Goal: Task Accomplishment & Management: Complete application form

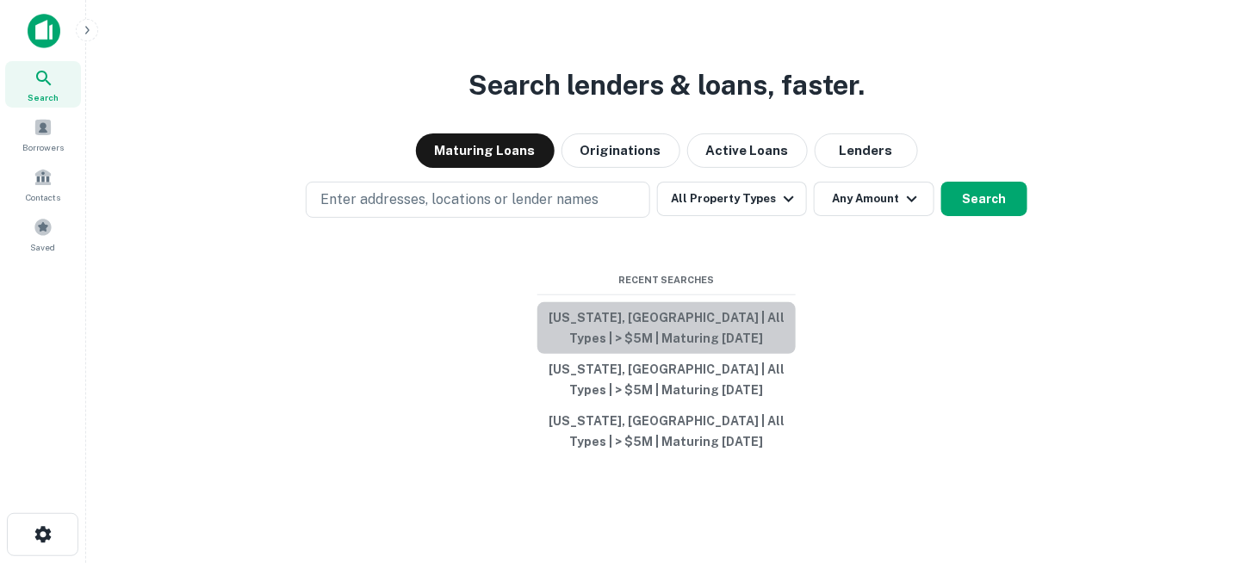
click at [644, 324] on button "Texas, USA | All Types | > $5M | Maturing In 1 Year" at bounding box center [666, 328] width 258 height 52
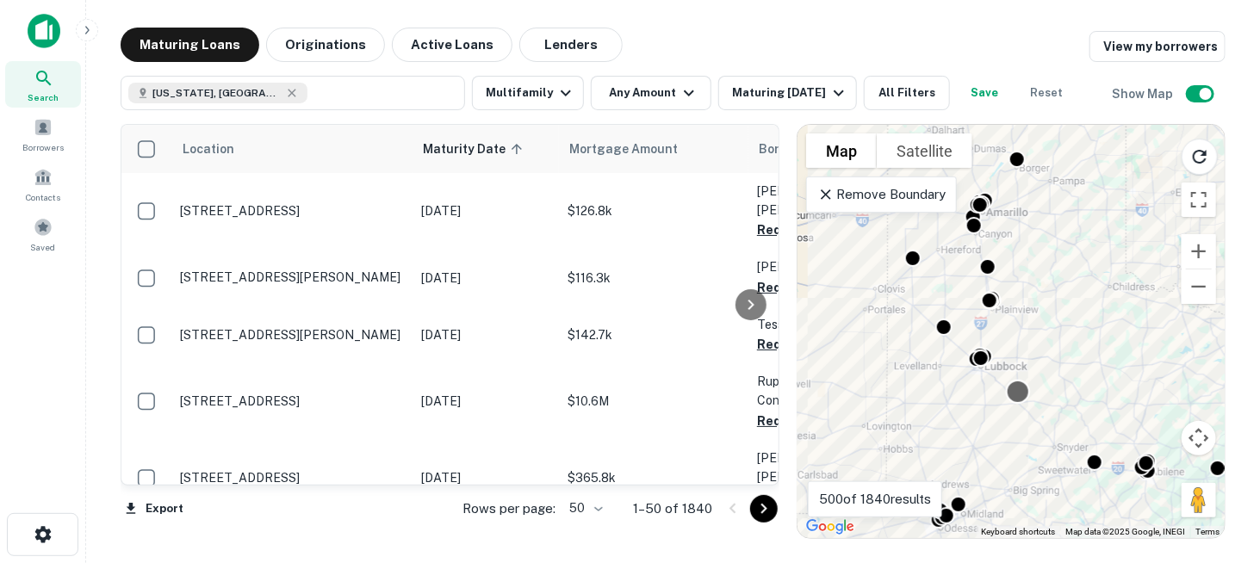
drag, startPoint x: 1022, startPoint y: 271, endPoint x: 1008, endPoint y: 392, distance: 121.4
click at [1008, 392] on div "To activate drag with keyboard, press Alt + Enter. Once in keyboard drag state,…" at bounding box center [1010, 331] width 427 height 413
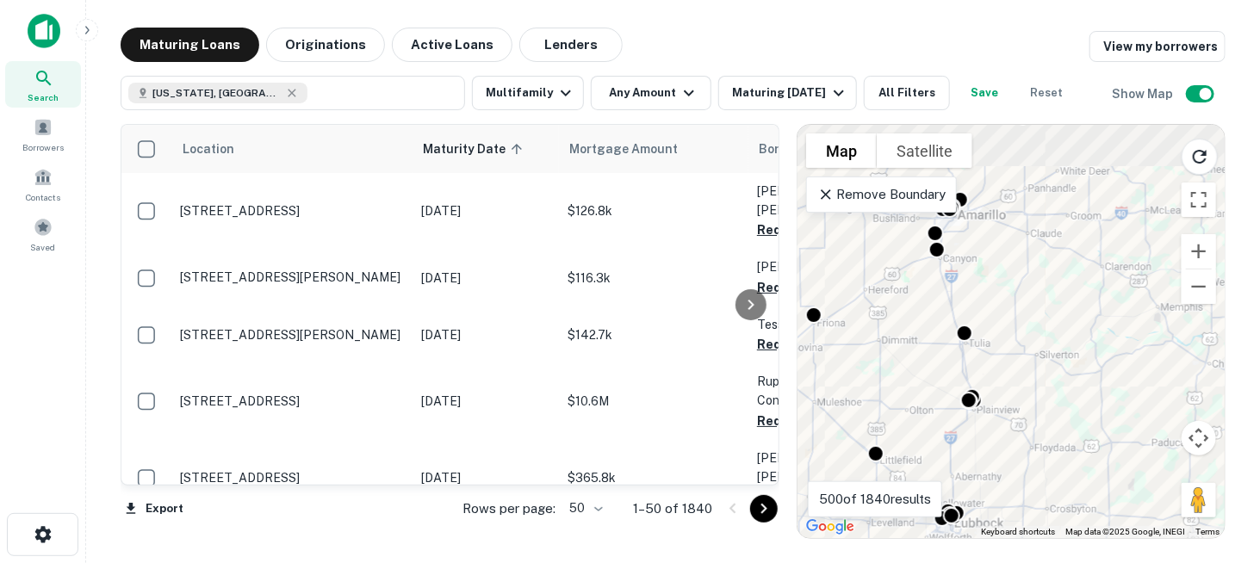
drag, startPoint x: 1040, startPoint y: 269, endPoint x: 1039, endPoint y: 399, distance: 130.0
click at [1040, 398] on div "To activate drag with keyboard, press Alt + Enter. Once in keyboard drag state,…" at bounding box center [1010, 331] width 427 height 413
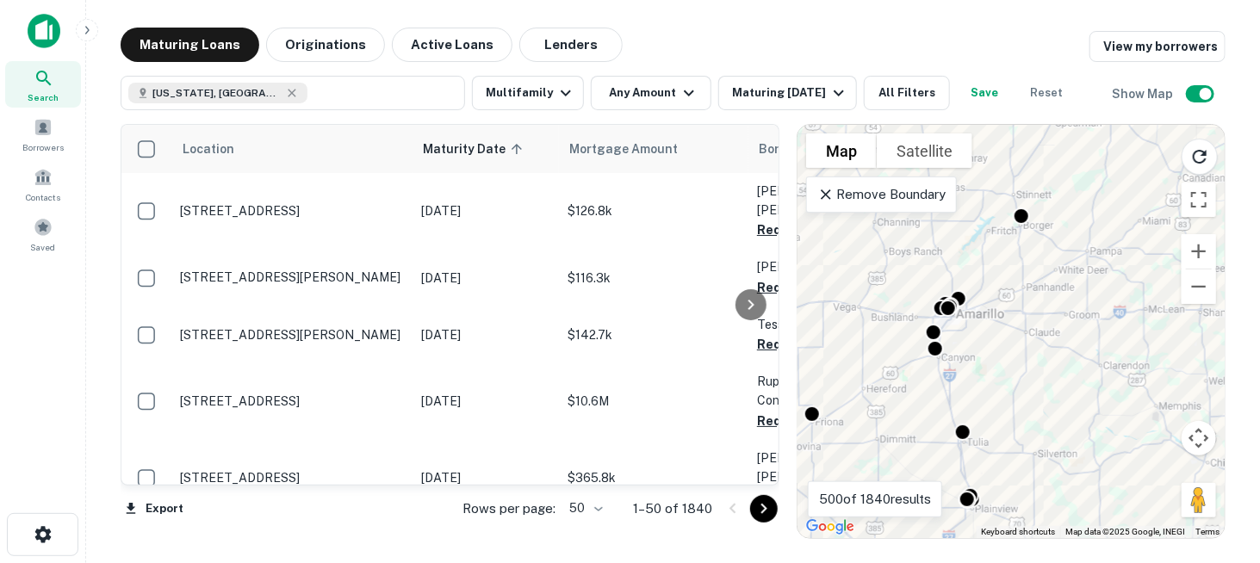
drag, startPoint x: 1048, startPoint y: 280, endPoint x: 1051, endPoint y: 369, distance: 88.8
click at [1051, 369] on div "To activate drag with keyboard, press Alt + Enter. Once in keyboard drag state,…" at bounding box center [1010, 331] width 427 height 413
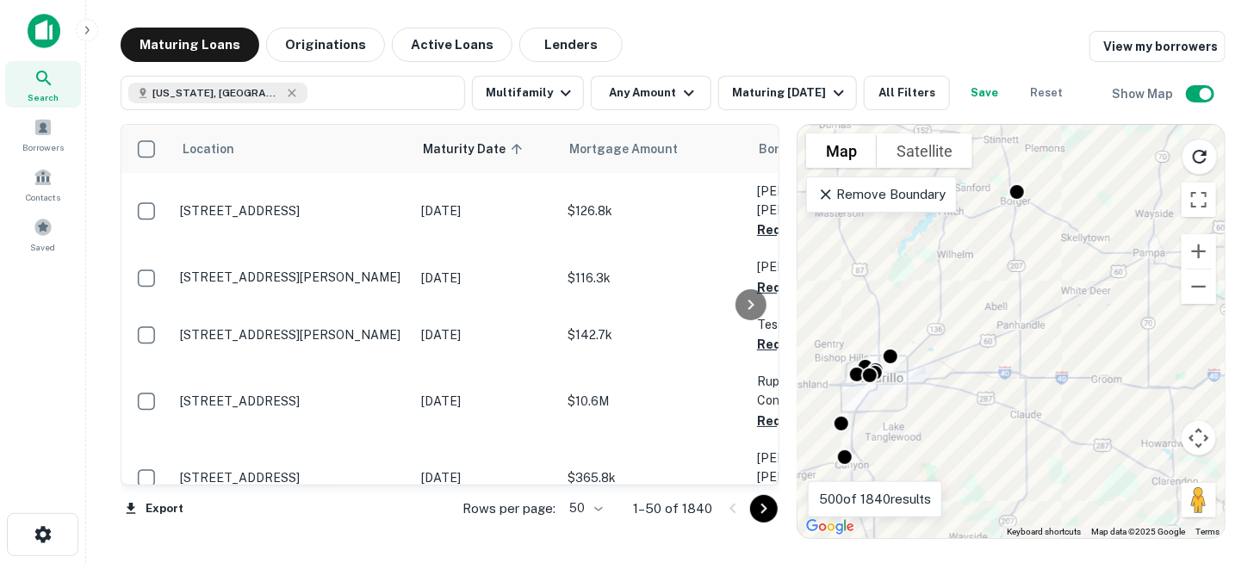
drag, startPoint x: 968, startPoint y: 359, endPoint x: 1070, endPoint y: 332, distance: 105.3
click at [1070, 332] on div "To activate drag with keyboard, press Alt + Enter. Once in keyboard drag state,…" at bounding box center [1010, 331] width 427 height 413
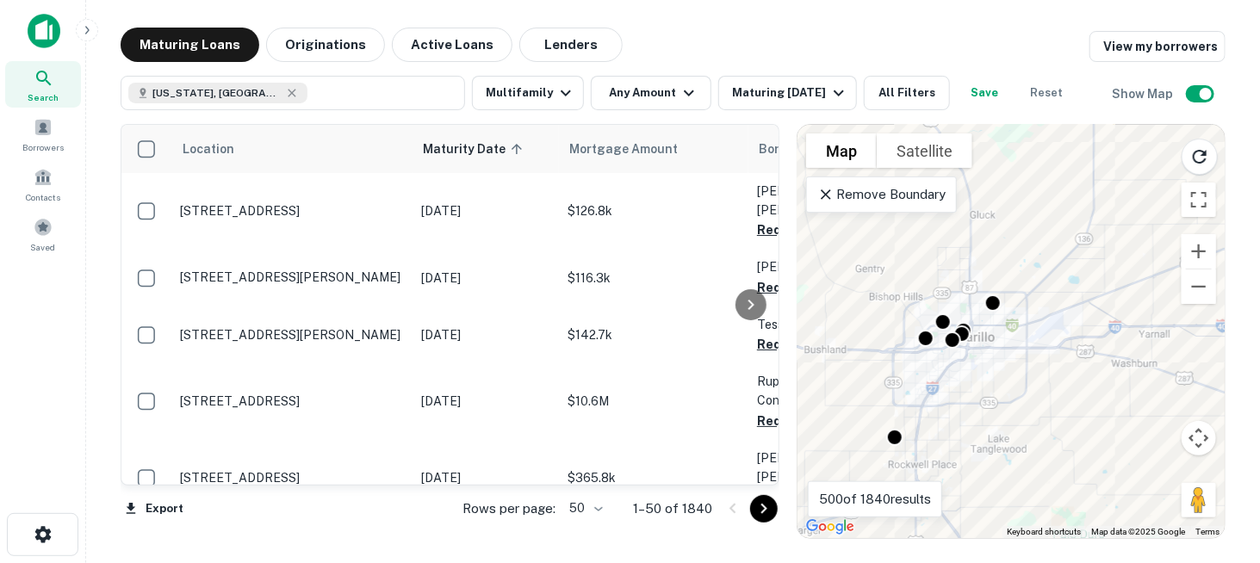
drag, startPoint x: 971, startPoint y: 347, endPoint x: 1076, endPoint y: 314, distance: 110.0
click at [1076, 314] on div "To activate drag with keyboard, press Alt + Enter. Once in keyboard drag state,…" at bounding box center [1010, 331] width 427 height 413
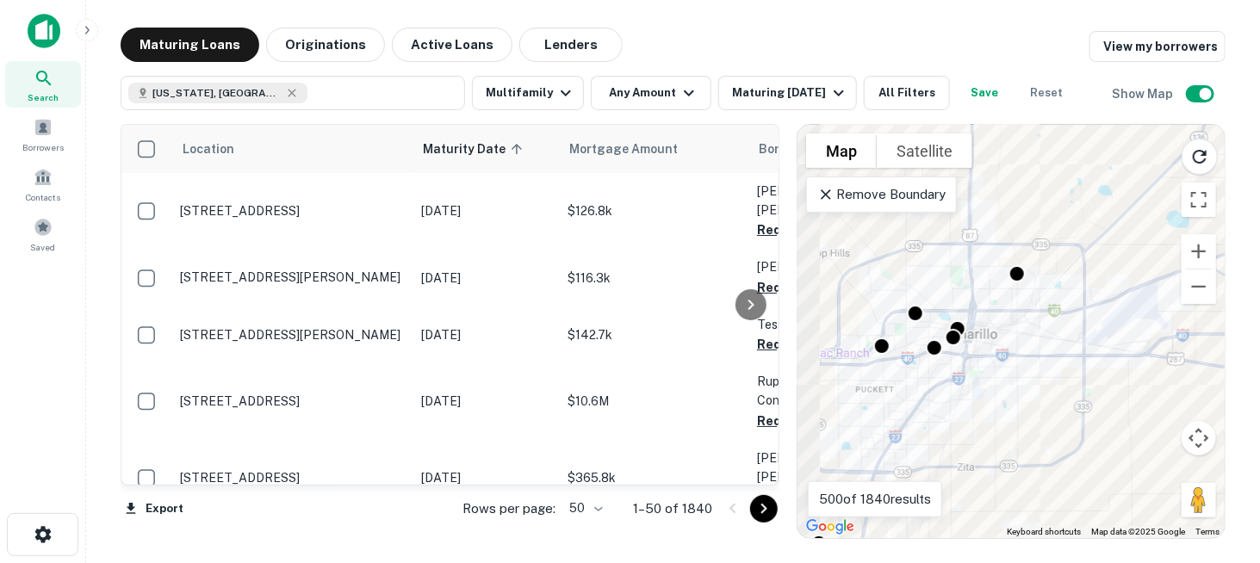
drag, startPoint x: 1025, startPoint y: 330, endPoint x: 1098, endPoint y: 320, distance: 73.8
click at [1098, 319] on div "To activate drag with keyboard, press Alt + Enter. Once in keyboard drag state,…" at bounding box center [1010, 331] width 427 height 413
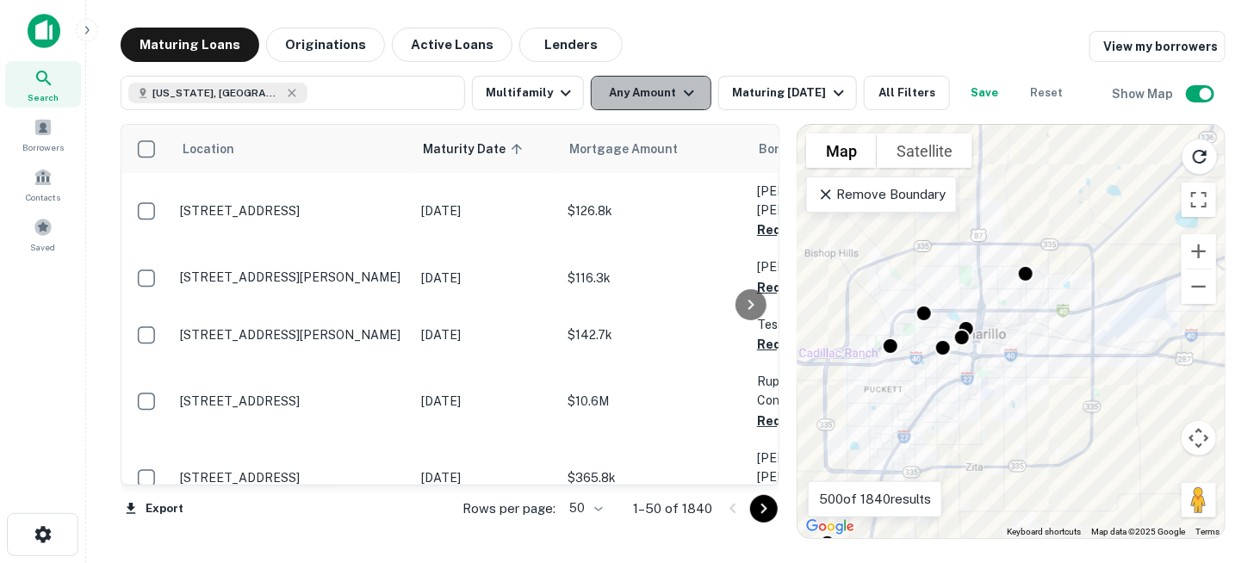
click at [685, 97] on icon "button" at bounding box center [689, 93] width 21 height 21
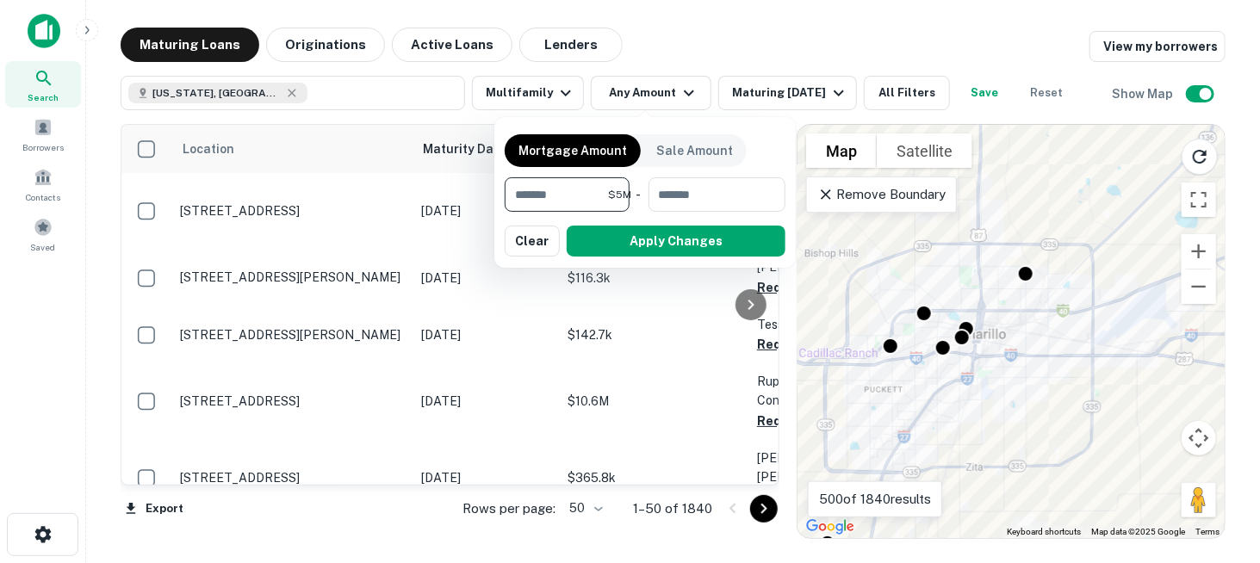
type input "*******"
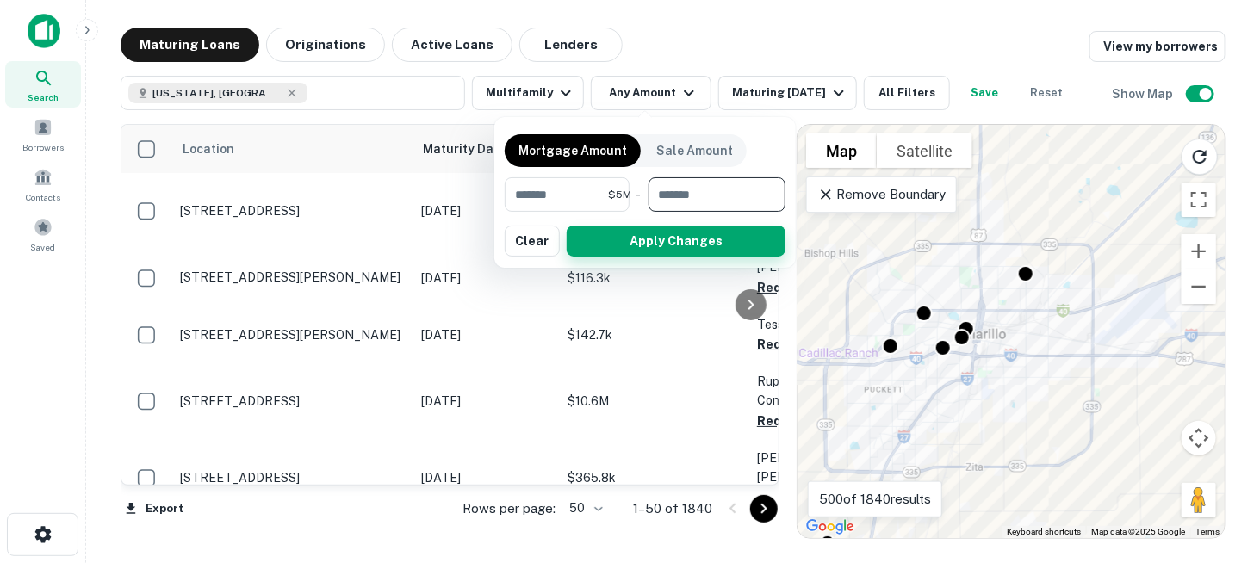
click at [662, 238] on button "Apply Changes" at bounding box center [676, 241] width 219 height 31
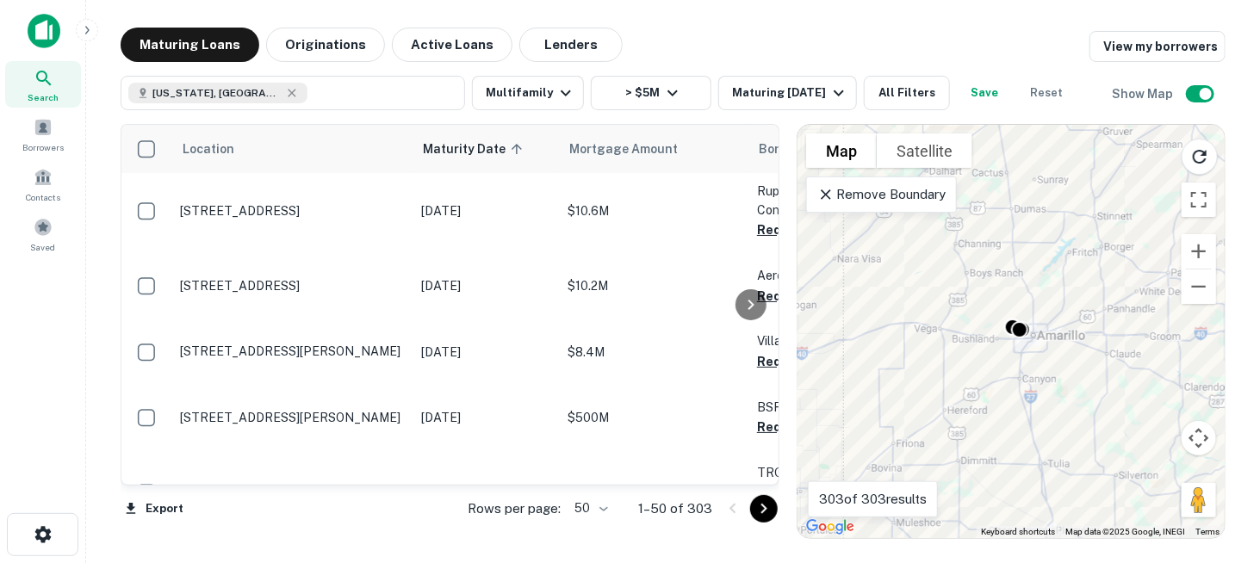
drag, startPoint x: 1058, startPoint y: 410, endPoint x: 1004, endPoint y: 309, distance: 114.0
click at [1004, 309] on div "To activate drag with keyboard, press Alt + Enter. Once in keyboard drag state,…" at bounding box center [1010, 331] width 427 height 413
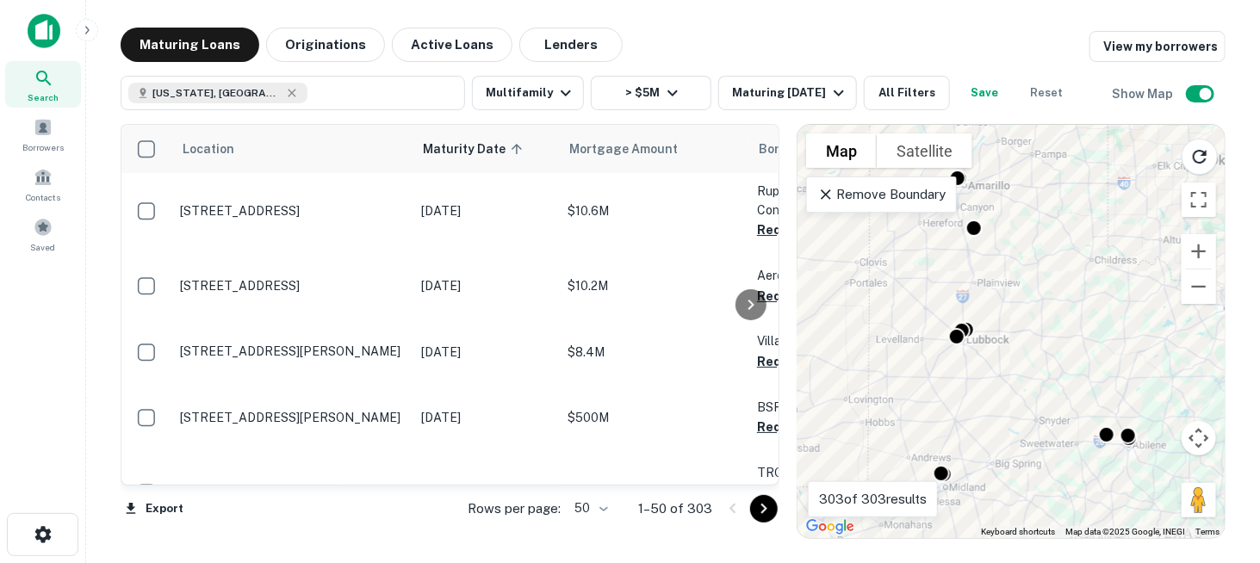
drag, startPoint x: 1078, startPoint y: 357, endPoint x: 1033, endPoint y: 241, distance: 124.9
click at [1033, 241] on div "To activate drag with keyboard, press Alt + Enter. Once in keyboard drag state,…" at bounding box center [1010, 331] width 427 height 413
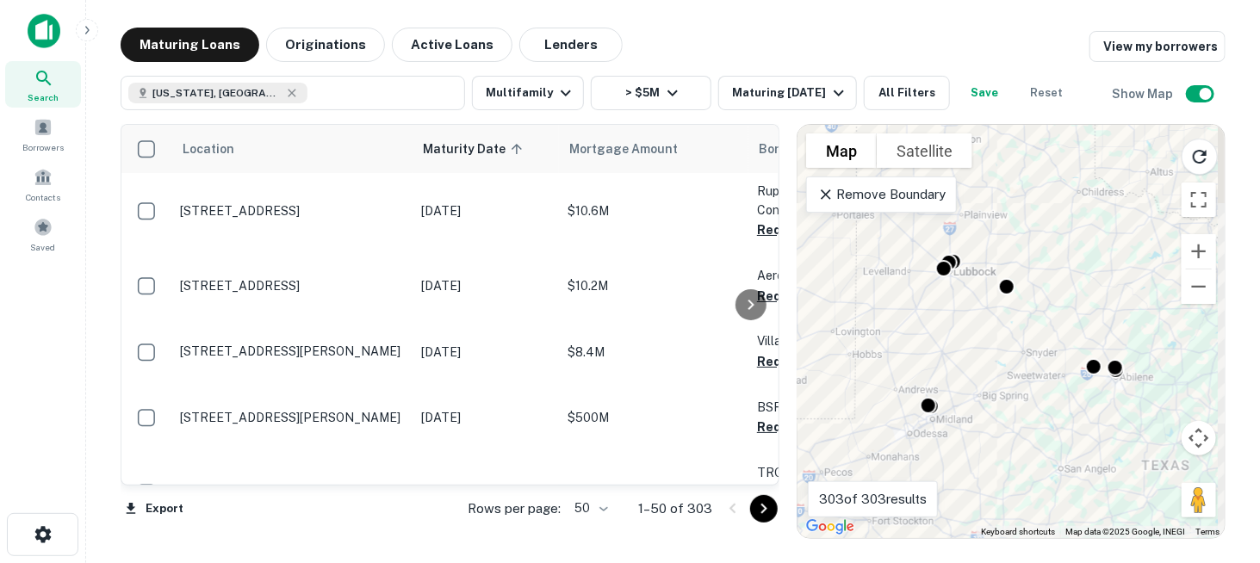
drag, startPoint x: 1024, startPoint y: 349, endPoint x: 1002, endPoint y: 261, distance: 90.4
click at [1002, 261] on div "To activate drag with keyboard, press Alt + Enter. Once in keyboard drag state,…" at bounding box center [1010, 331] width 427 height 413
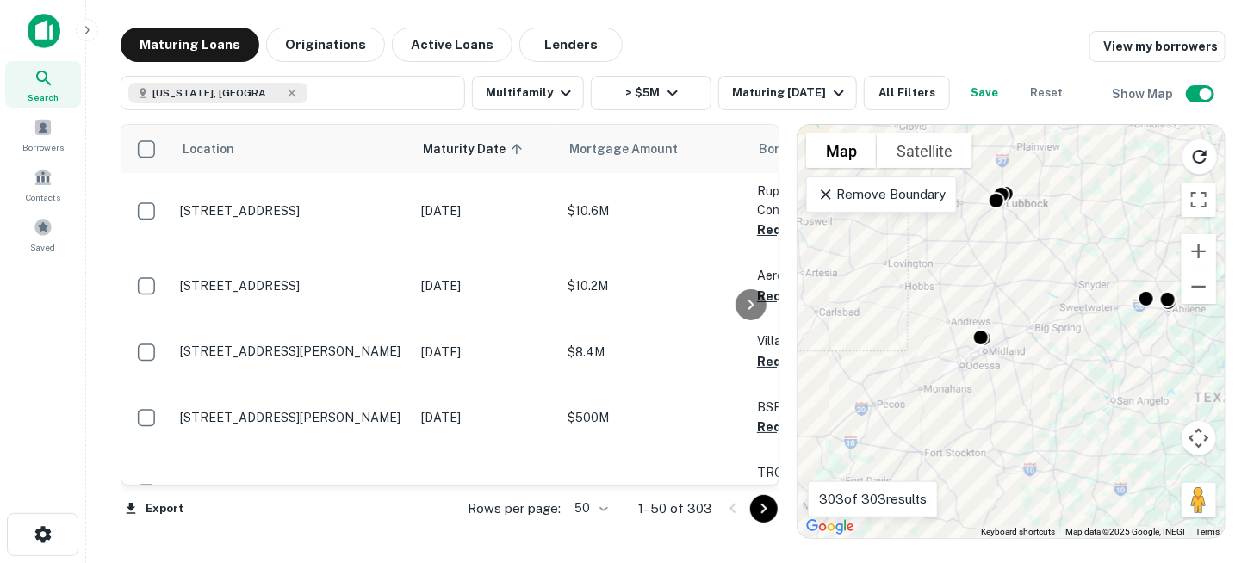
drag, startPoint x: 1013, startPoint y: 330, endPoint x: 1076, endPoint y: 295, distance: 71.7
click at [1076, 295] on div "To activate drag with keyboard, press Alt + Enter. Once in keyboard drag state,…" at bounding box center [1010, 331] width 427 height 413
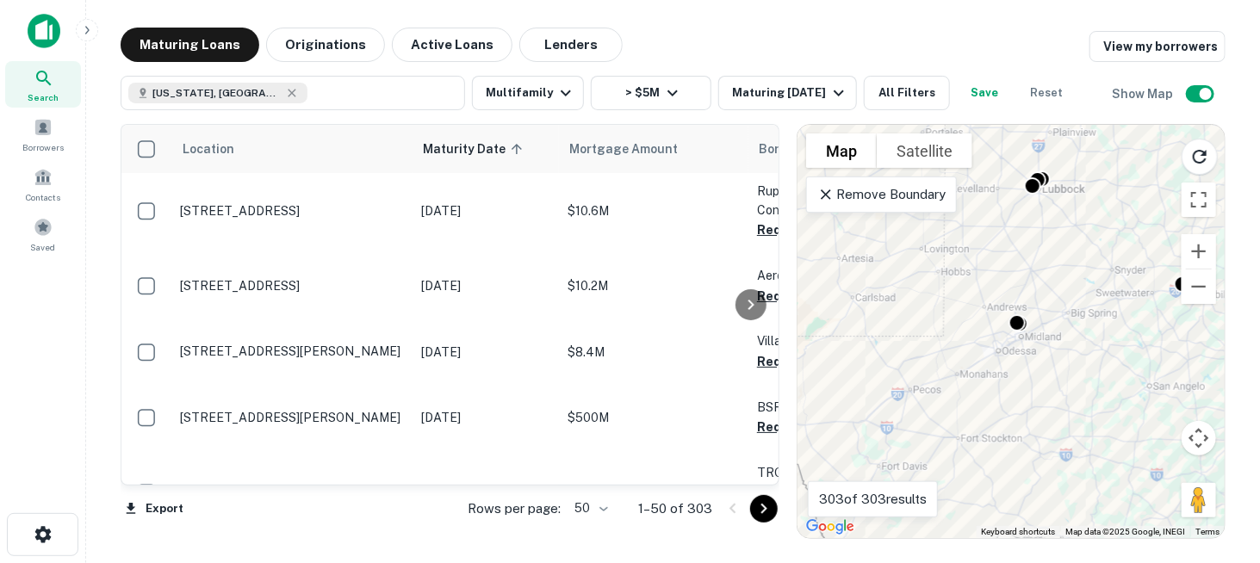
drag, startPoint x: 1016, startPoint y: 335, endPoint x: 1080, endPoint y: 309, distance: 68.8
click at [1080, 309] on div "To activate drag with keyboard, press Alt + Enter. Once in keyboard drag state,…" at bounding box center [1010, 331] width 427 height 413
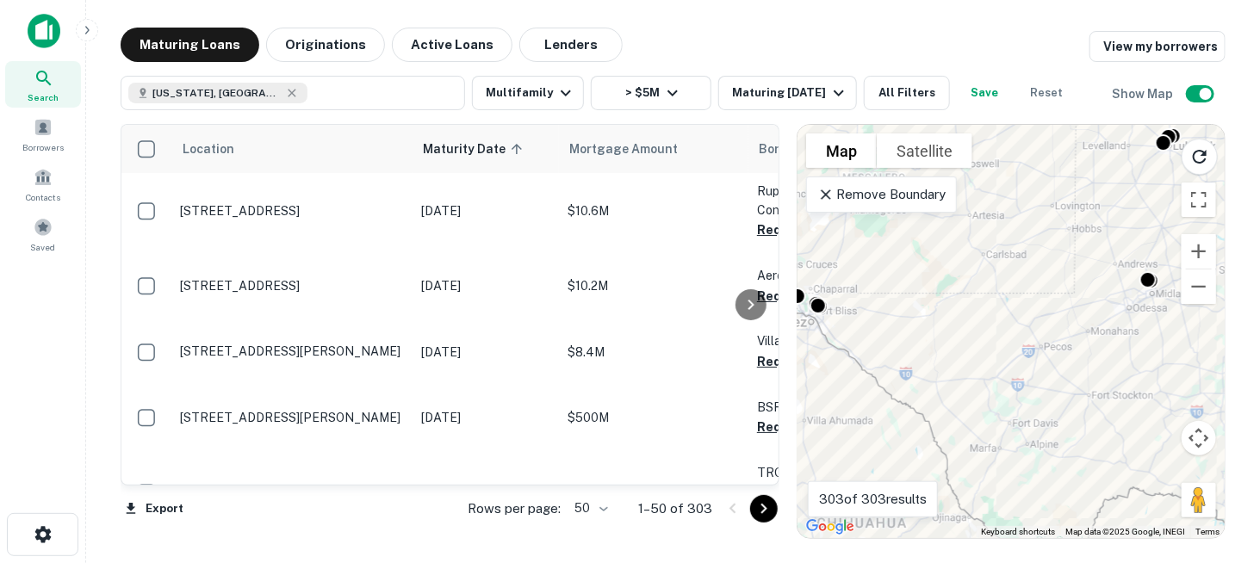
drag, startPoint x: 1076, startPoint y: 323, endPoint x: 1110, endPoint y: 315, distance: 35.3
click at [1110, 315] on div "To activate drag with keyboard, press Alt + Enter. Once in keyboard drag state,…" at bounding box center [1010, 331] width 427 height 413
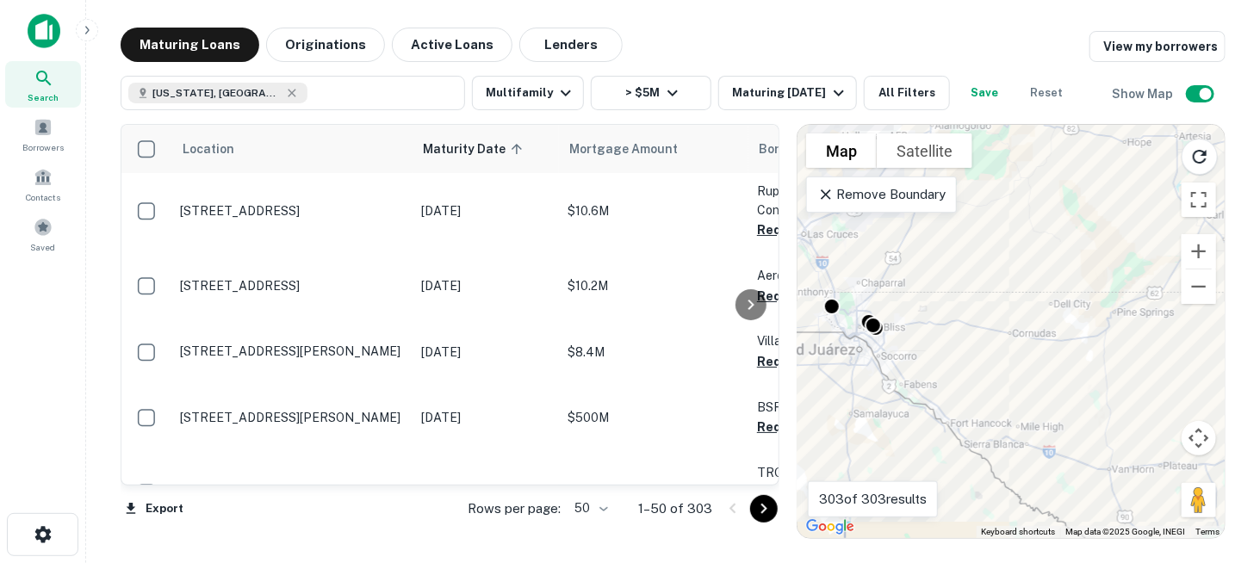
drag, startPoint x: 962, startPoint y: 311, endPoint x: 1107, endPoint y: 352, distance: 150.5
click at [1106, 351] on div "To activate drag with keyboard, press Alt + Enter. Once in keyboard drag state,…" at bounding box center [1010, 331] width 427 height 413
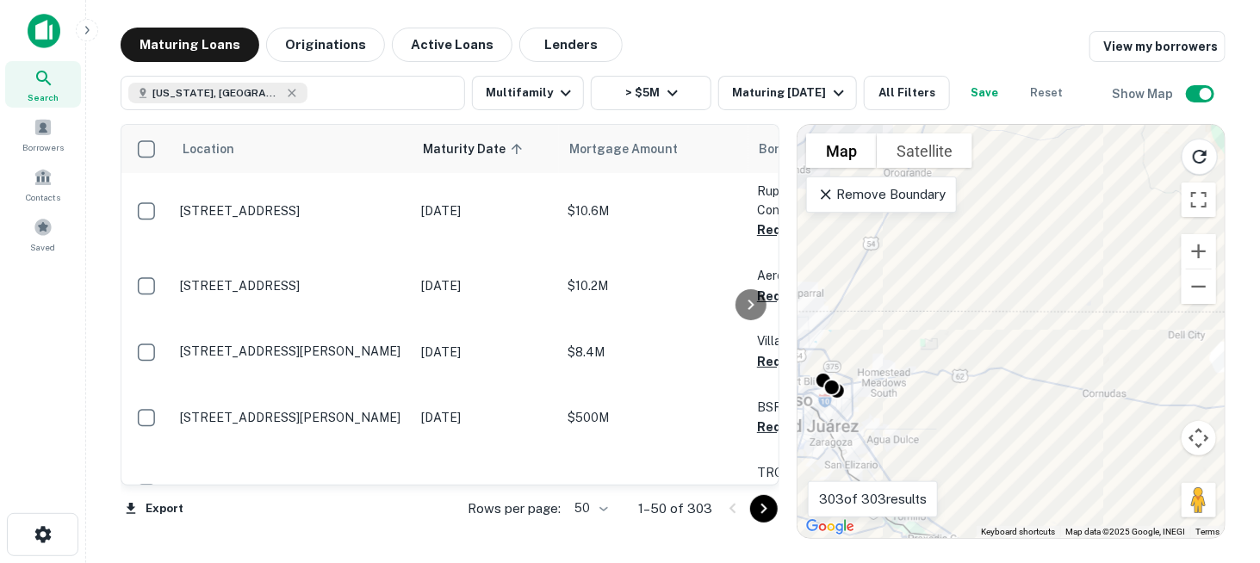
drag, startPoint x: 953, startPoint y: 315, endPoint x: 1089, endPoint y: 297, distance: 137.3
click at [1089, 297] on div "To activate drag with keyboard, press Alt + Enter. Once in keyboard drag state,…" at bounding box center [1010, 331] width 427 height 413
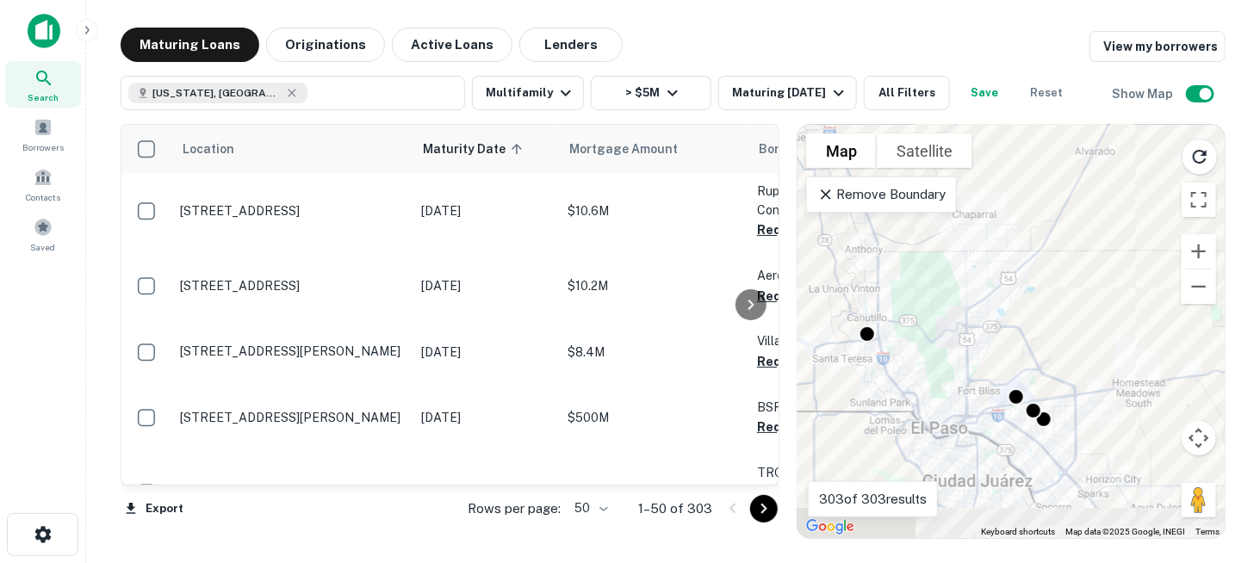
drag, startPoint x: 986, startPoint y: 304, endPoint x: 1107, endPoint y: 260, distance: 129.1
click at [1107, 260] on div "To activate drag with keyboard, press Alt + Enter. Once in keyboard drag state,…" at bounding box center [1010, 331] width 427 height 413
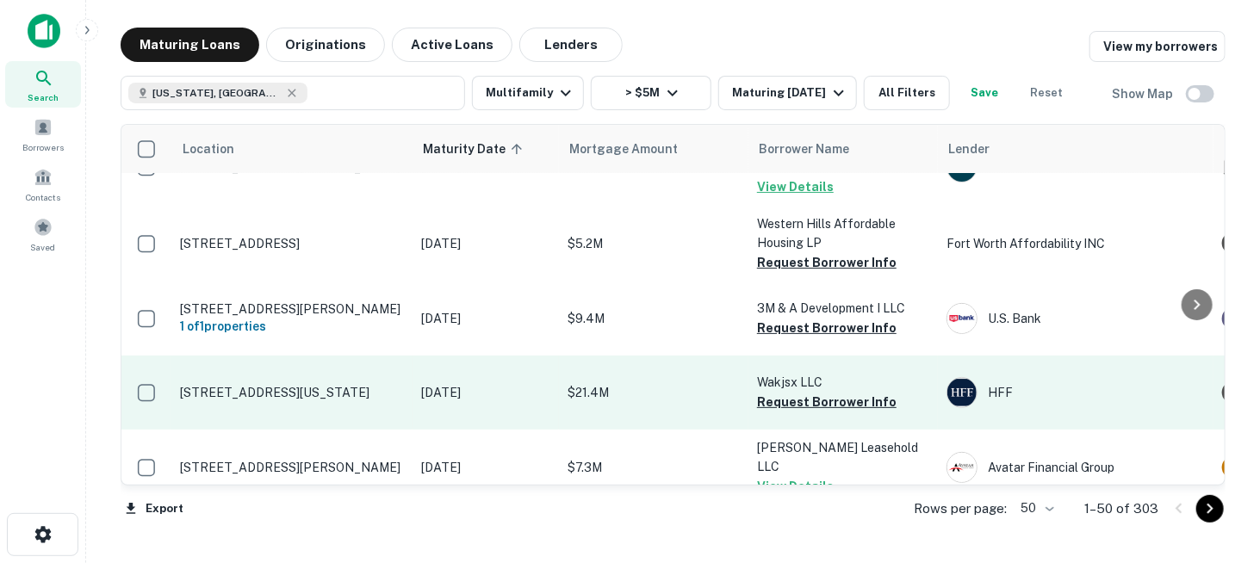
scroll to position [3092, 0]
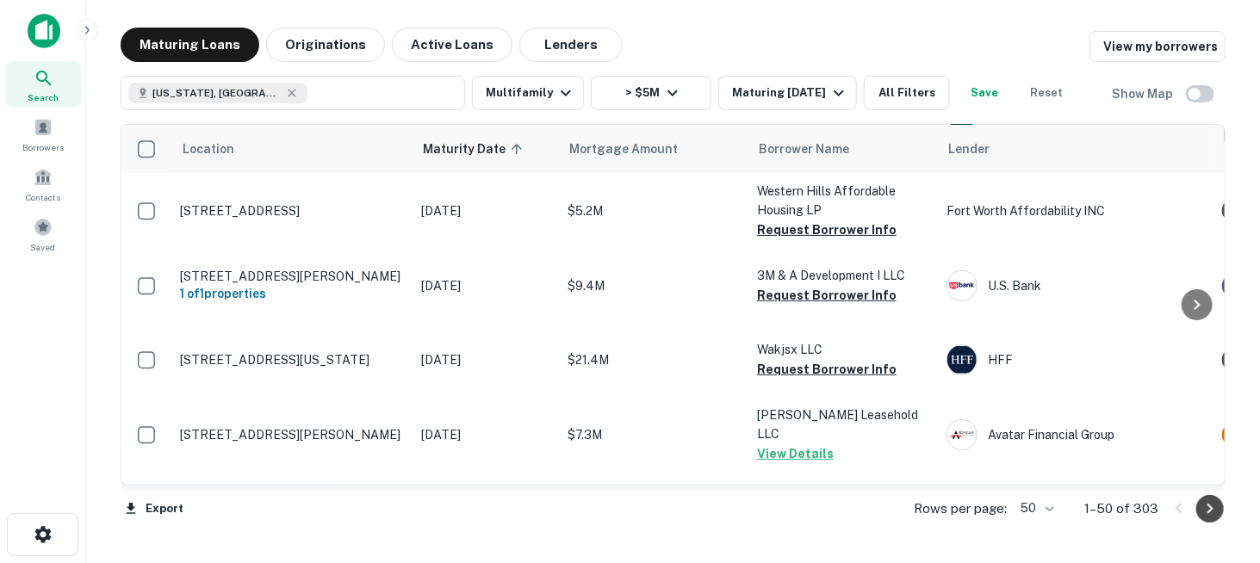
click at [1212, 512] on icon "Go to next page" at bounding box center [1210, 509] width 21 height 21
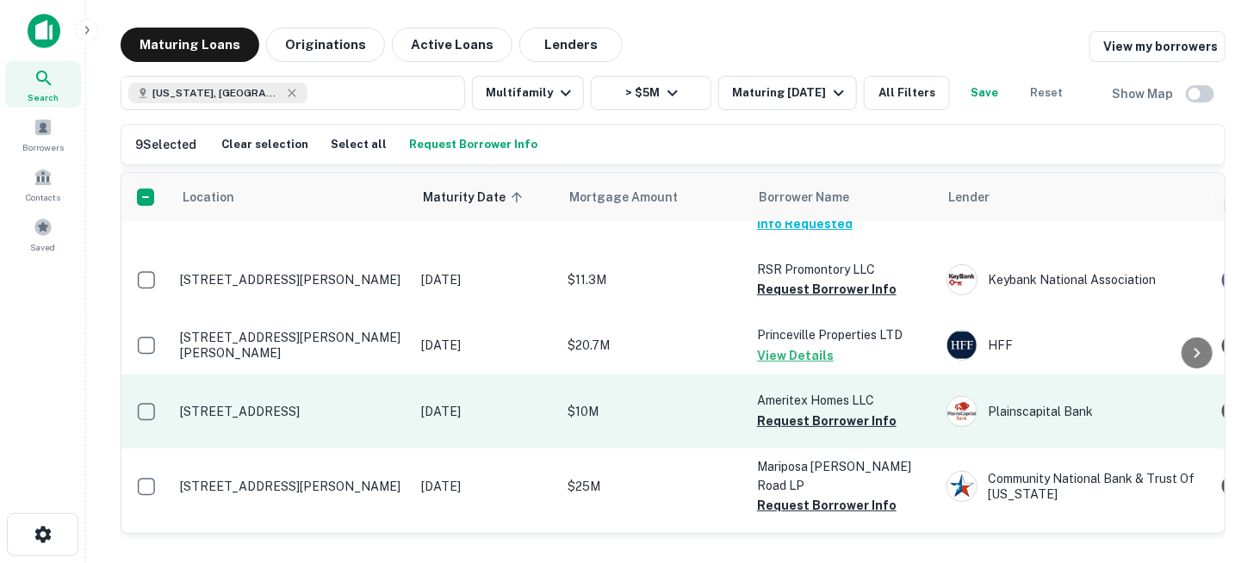
scroll to position [3077, 0]
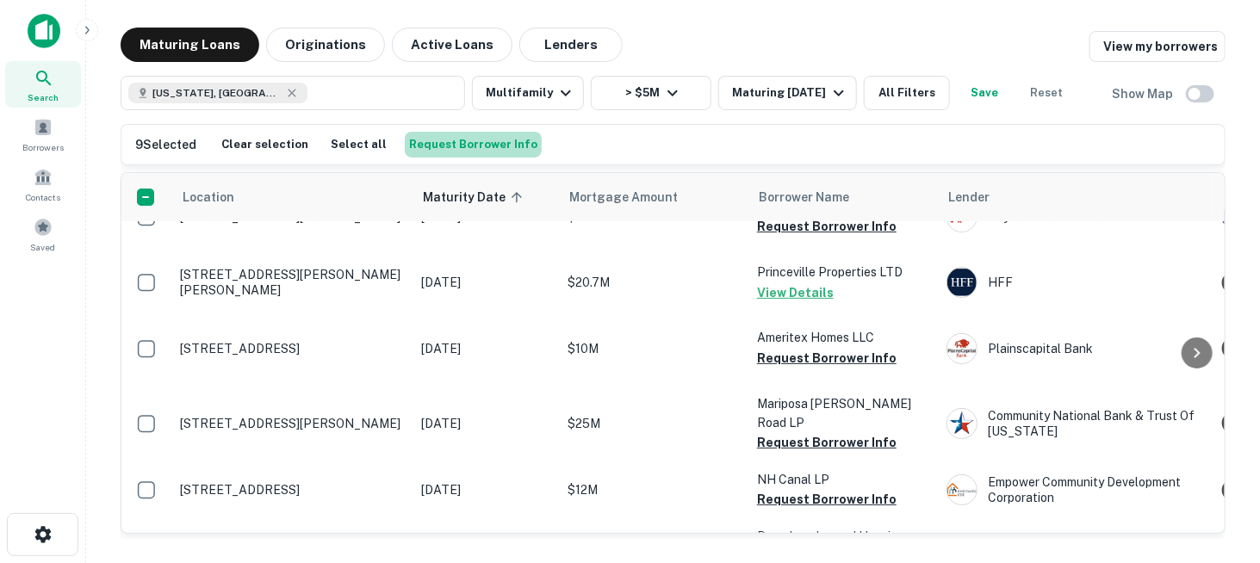
click at [463, 143] on button "Request Borrower Info" at bounding box center [473, 145] width 137 height 26
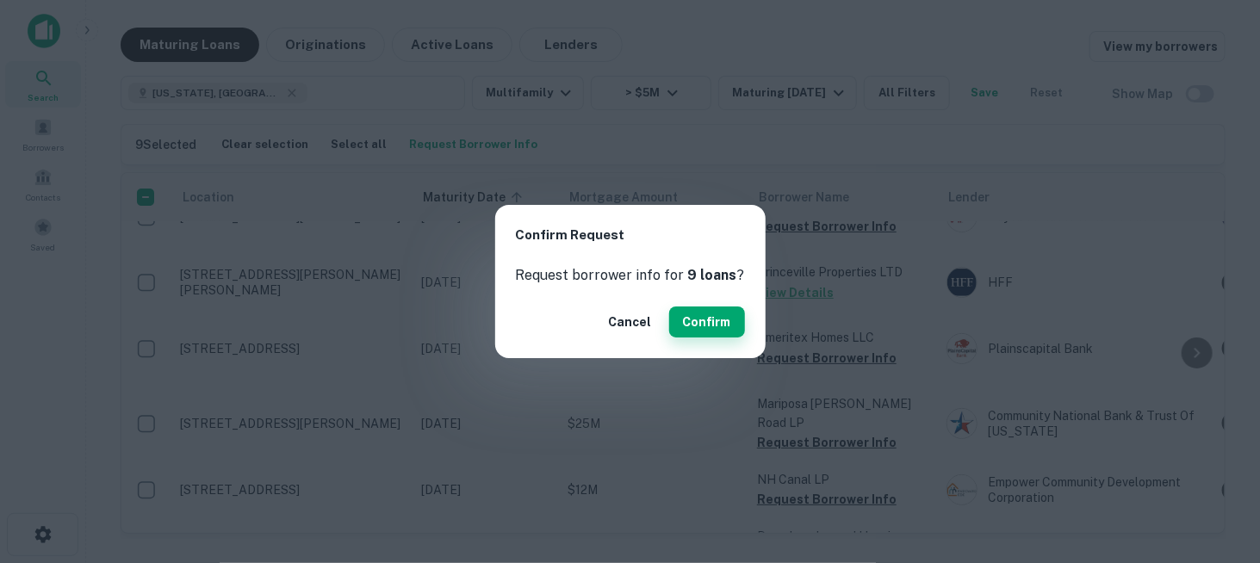
click at [693, 324] on button "Confirm" at bounding box center [707, 322] width 76 height 31
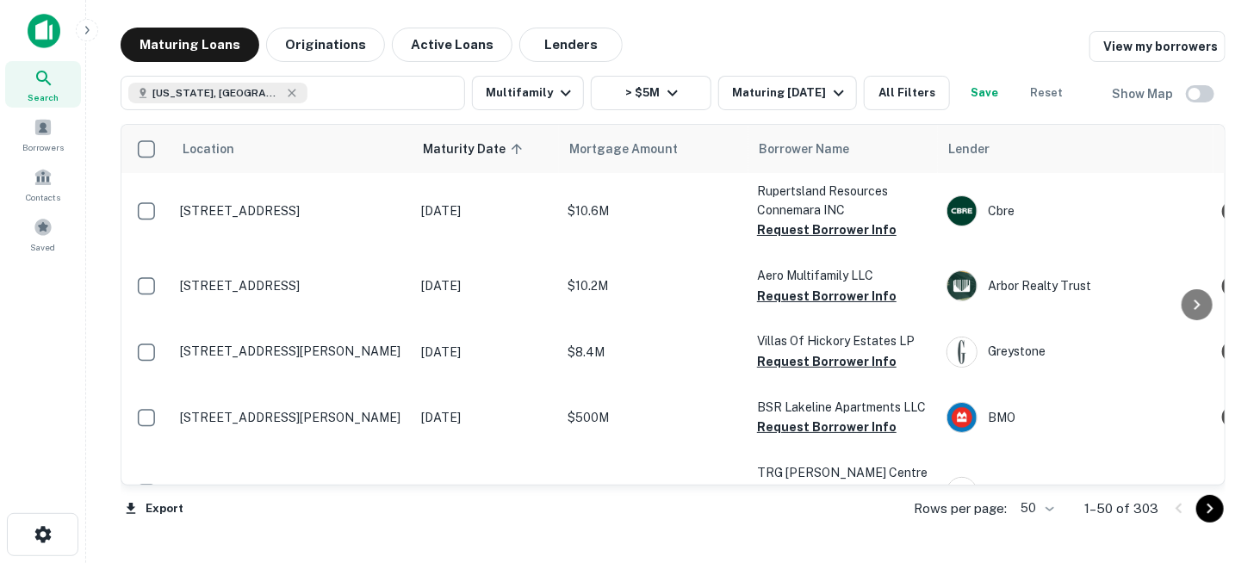
scroll to position [3077, 0]
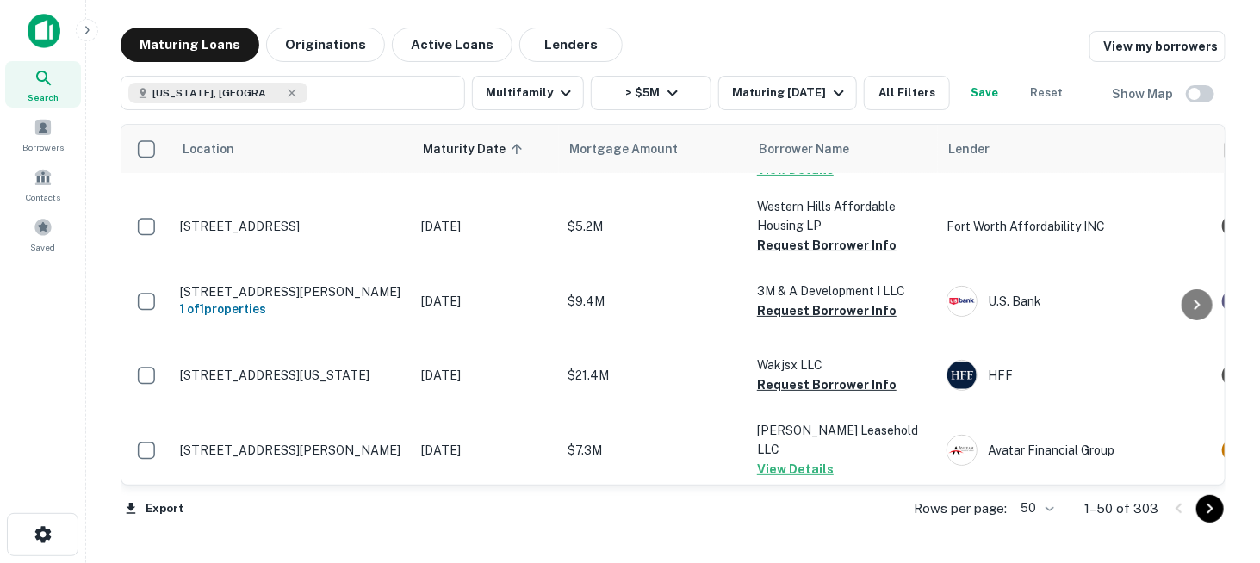
click at [1213, 511] on icon "Go to next page" at bounding box center [1210, 509] width 21 height 21
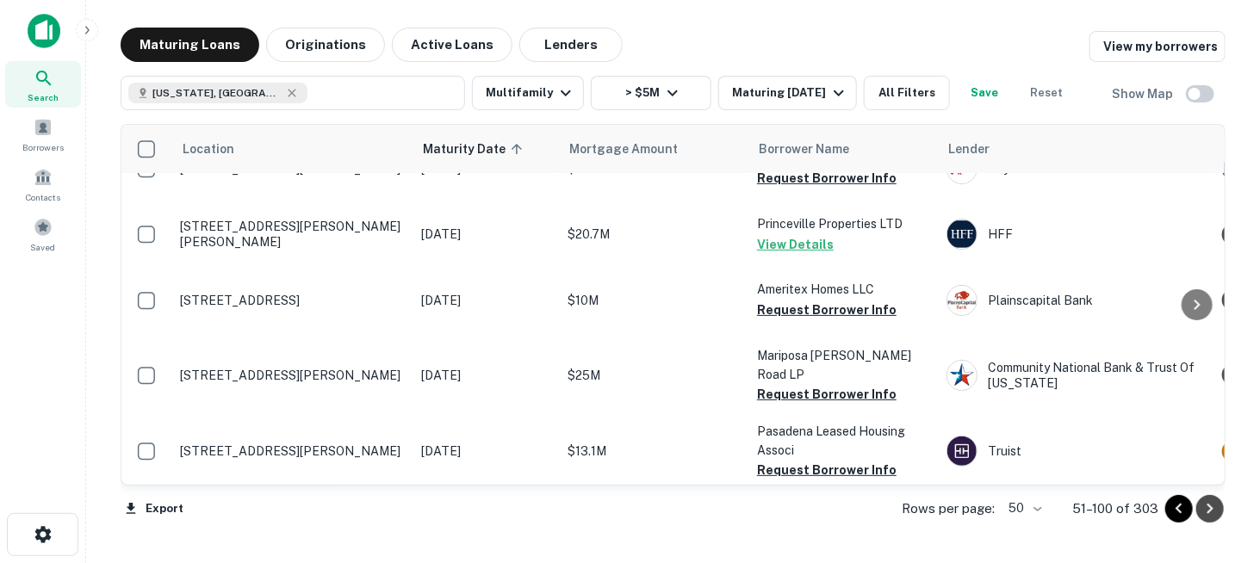
click at [1212, 511] on icon "Go to next page" at bounding box center [1210, 509] width 21 height 21
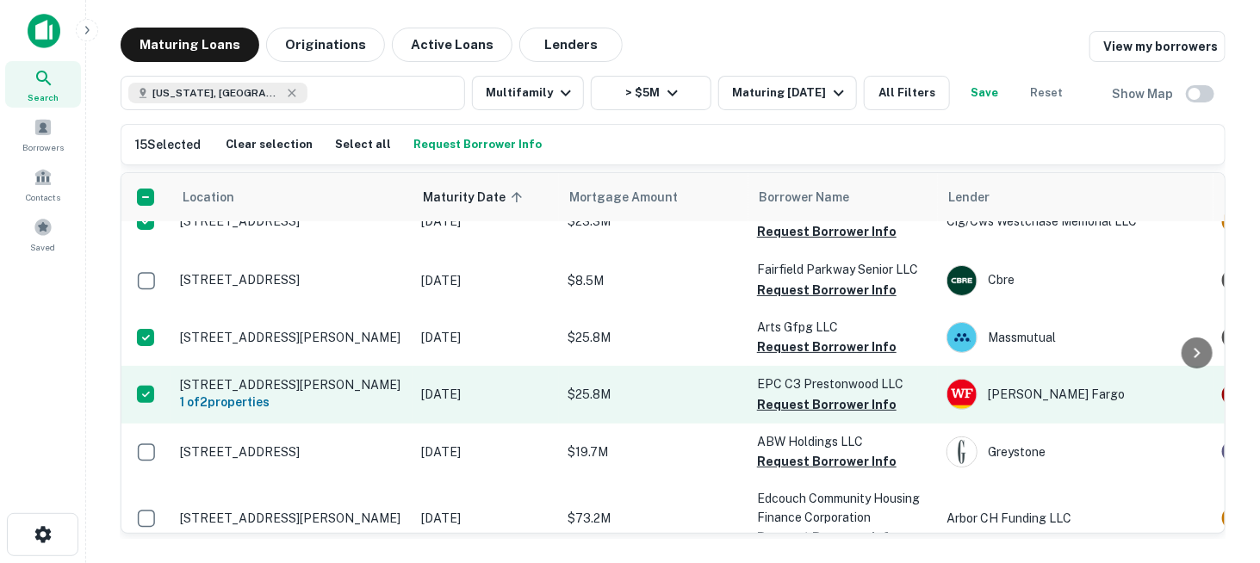
scroll to position [3173, 0]
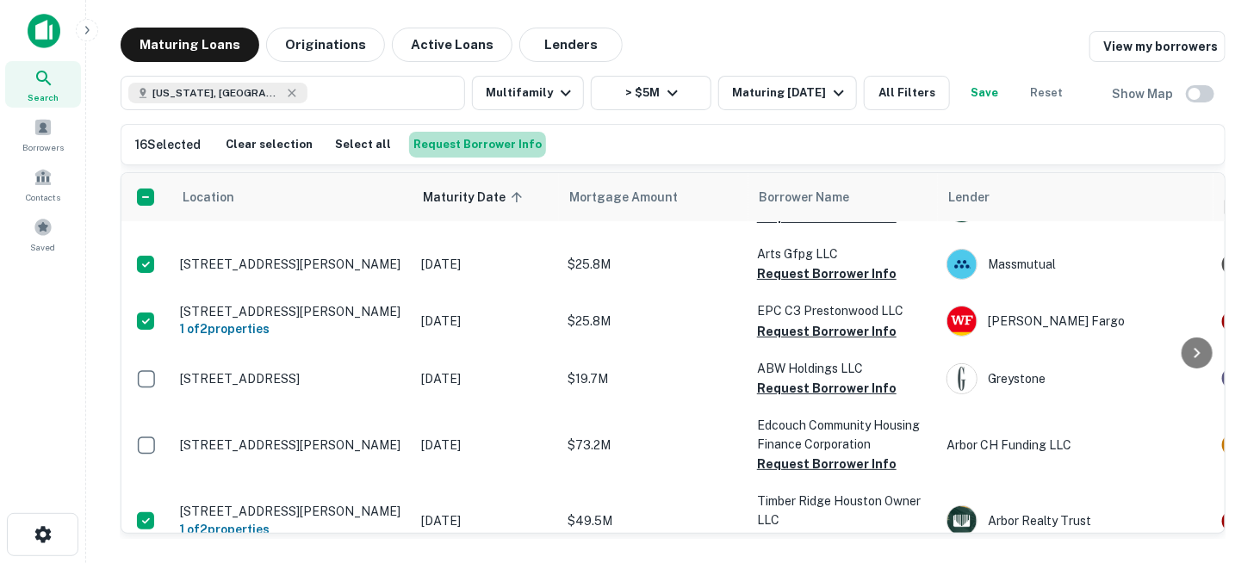
click at [508, 142] on button "Request Borrower Info" at bounding box center [477, 145] width 137 height 26
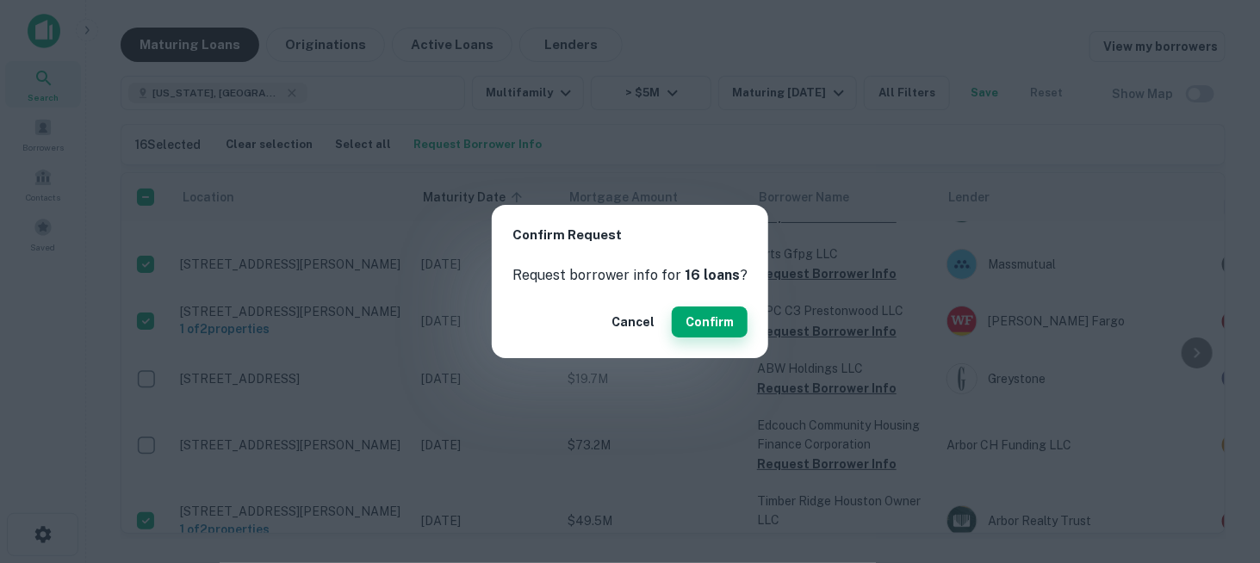
click at [696, 319] on button "Confirm" at bounding box center [710, 322] width 76 height 31
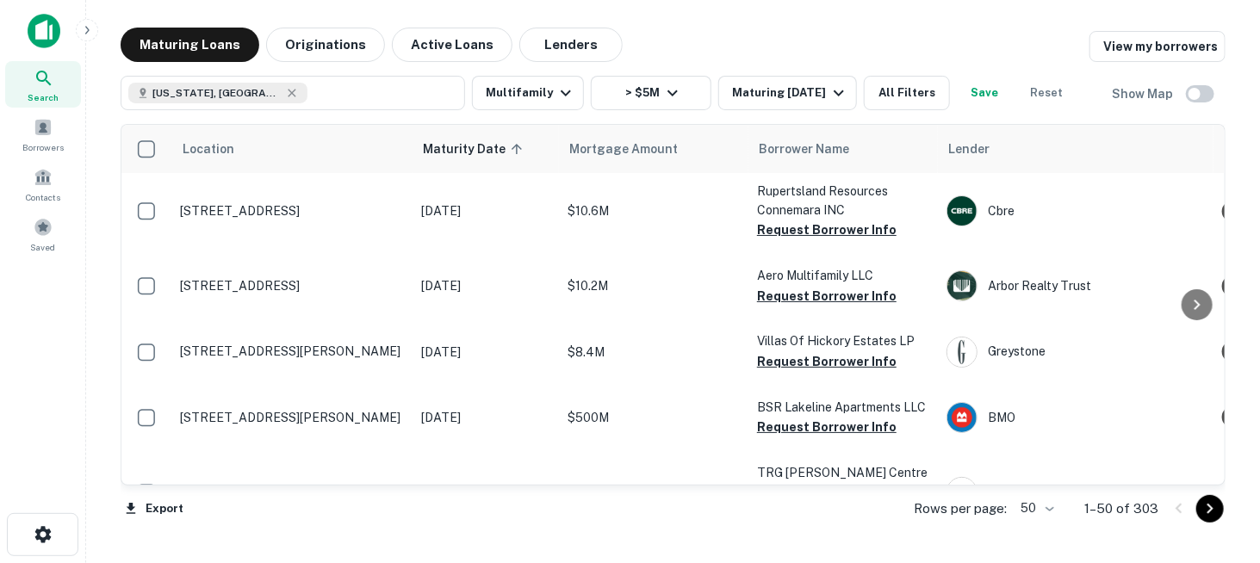
scroll to position [3092, 0]
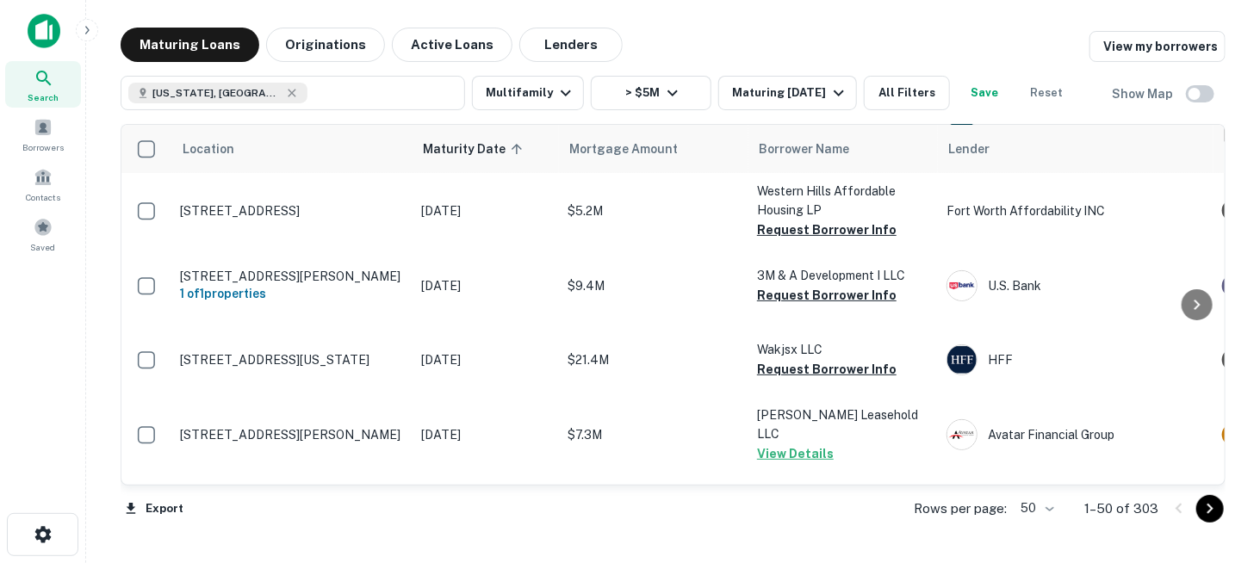
click at [1226, 518] on div "Maturing Loans Originations Active Loans Lenders View my borrowers [US_STATE], …" at bounding box center [673, 284] width 1146 height 512
click at [1216, 508] on icon "Go to next page" at bounding box center [1210, 509] width 21 height 21
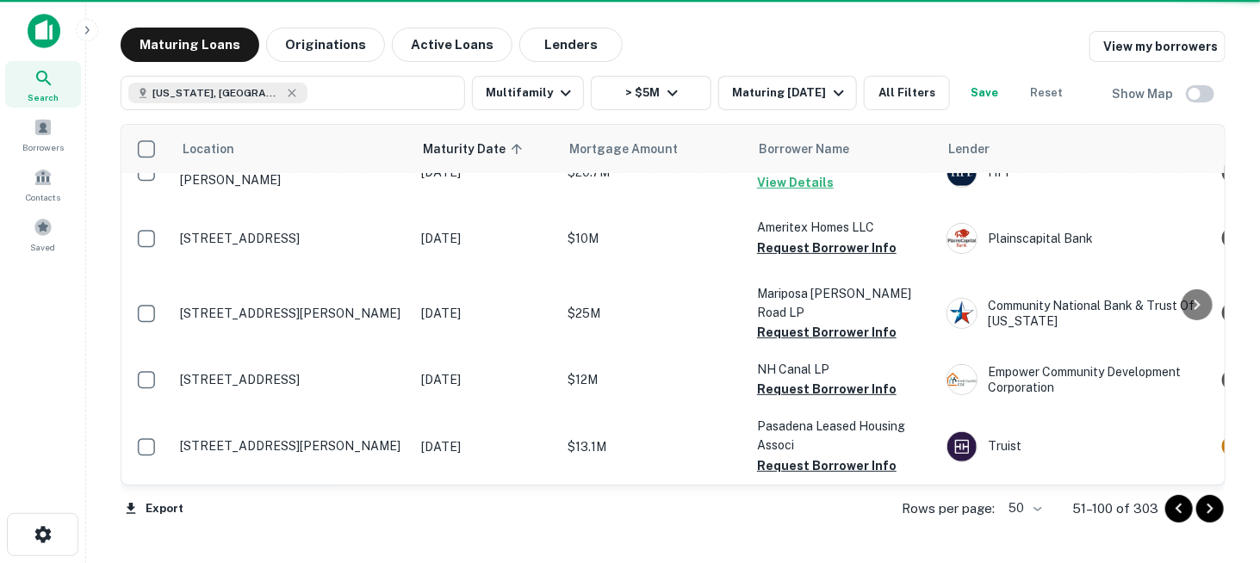
scroll to position [3077, 0]
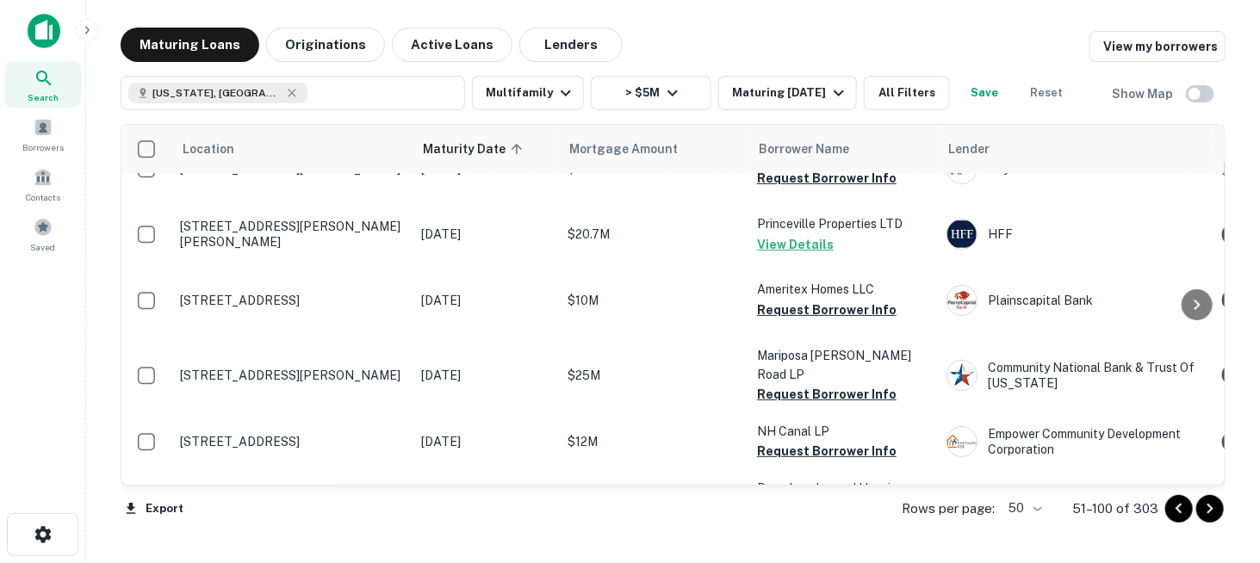
click at [1208, 512] on icon "Go to next page" at bounding box center [1210, 509] width 6 height 10
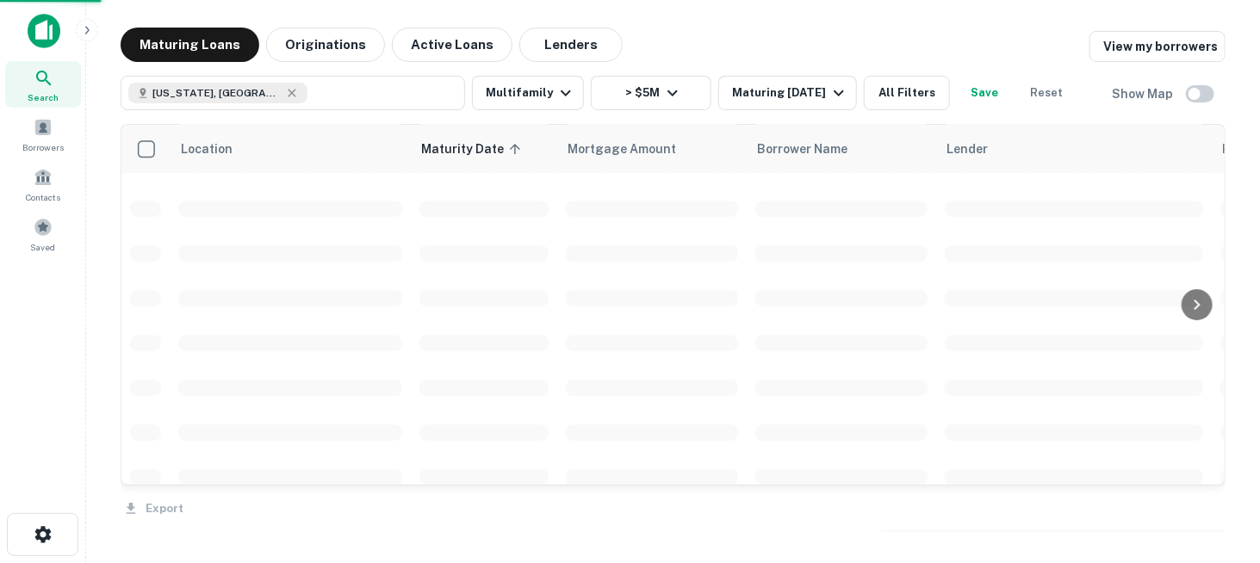
scroll to position [3161, 0]
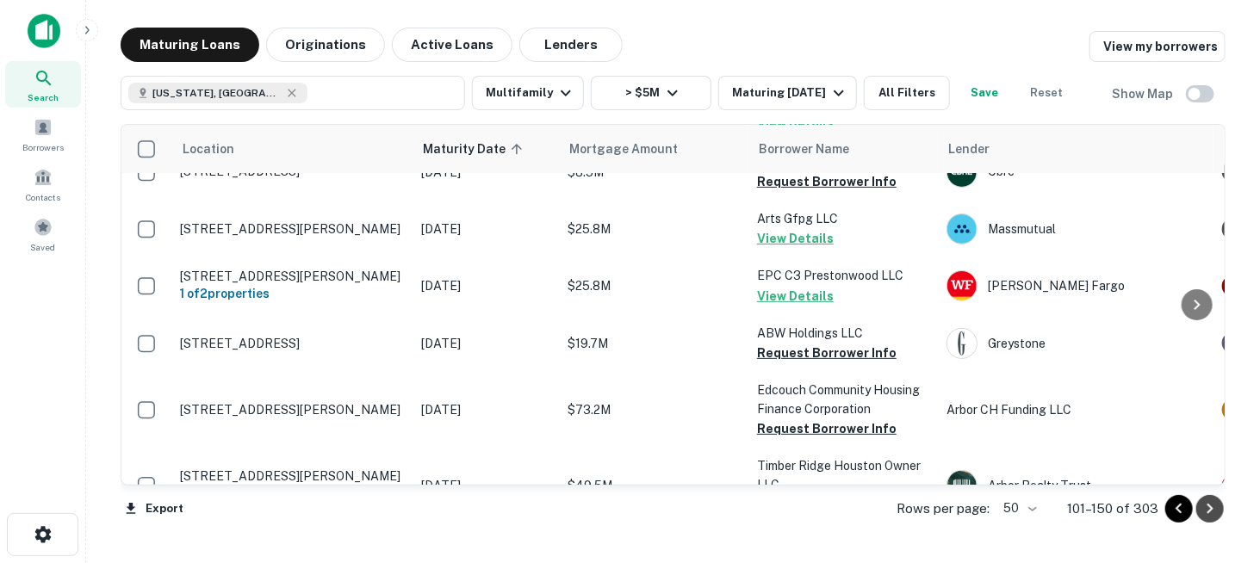
click at [1208, 512] on icon "Go to next page" at bounding box center [1210, 509] width 6 height 10
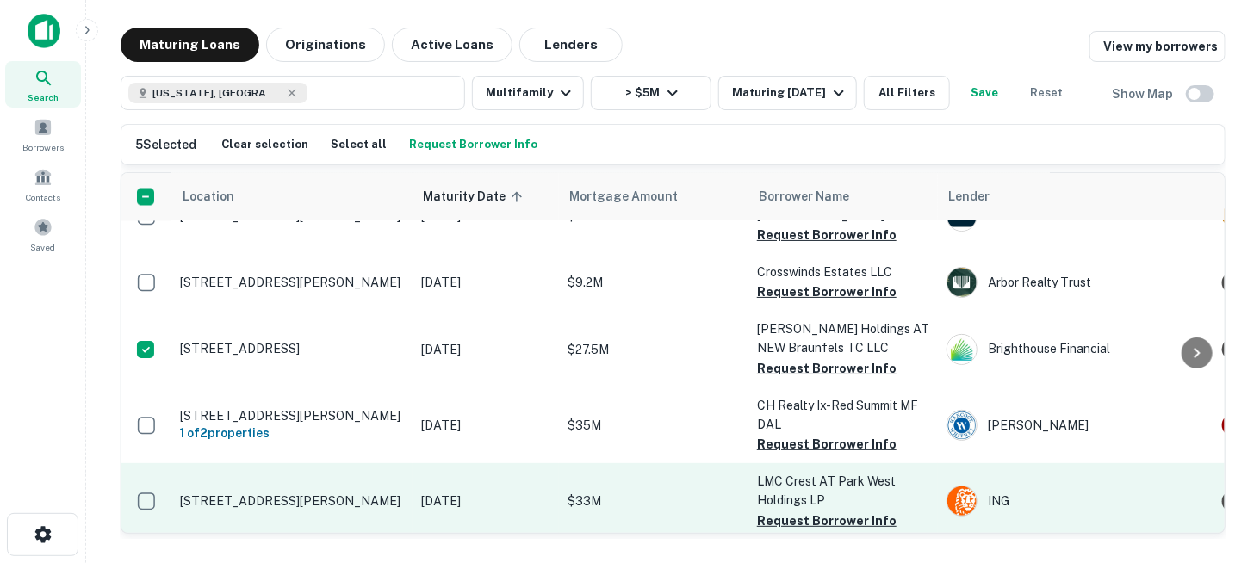
scroll to position [1378, 0]
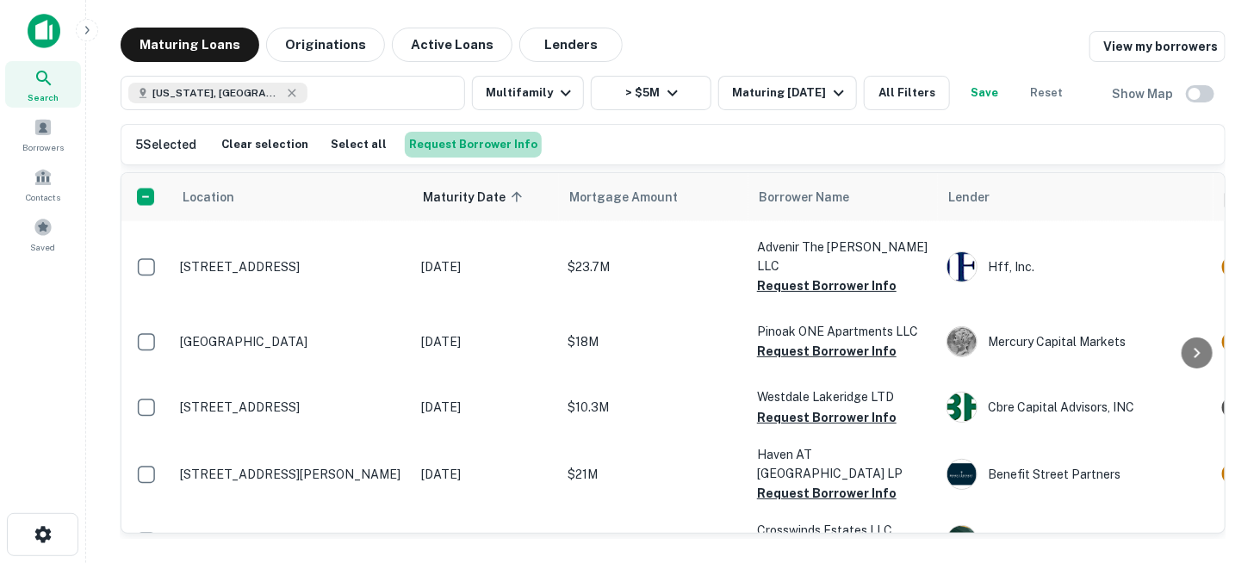
click at [484, 143] on button "Request Borrower Info" at bounding box center [473, 145] width 137 height 26
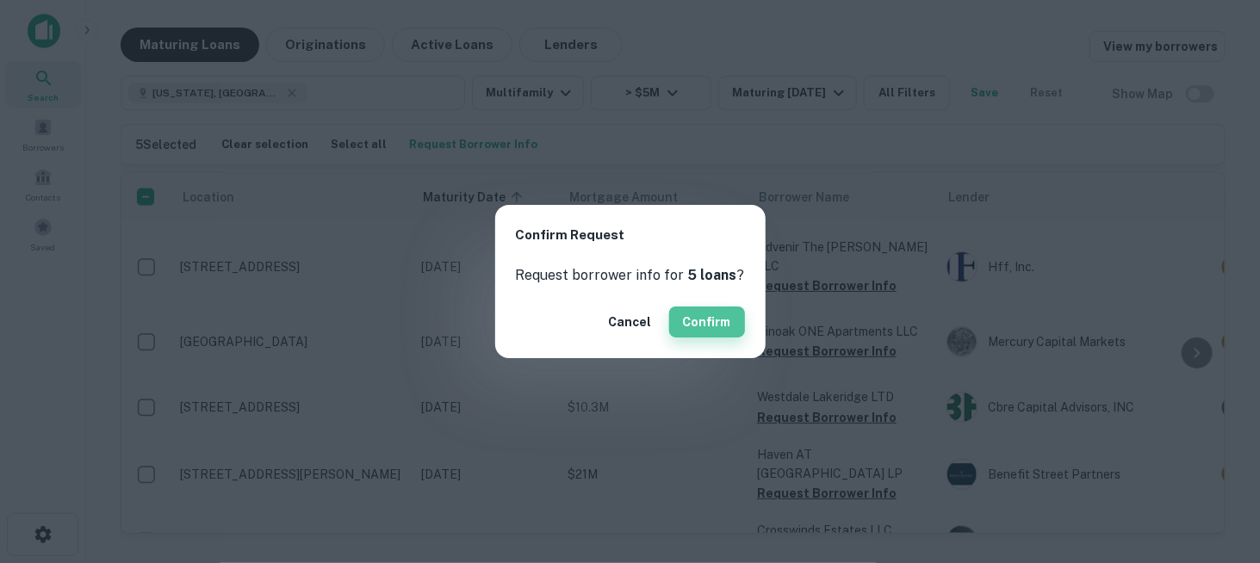
click at [690, 314] on button "Confirm" at bounding box center [707, 322] width 76 height 31
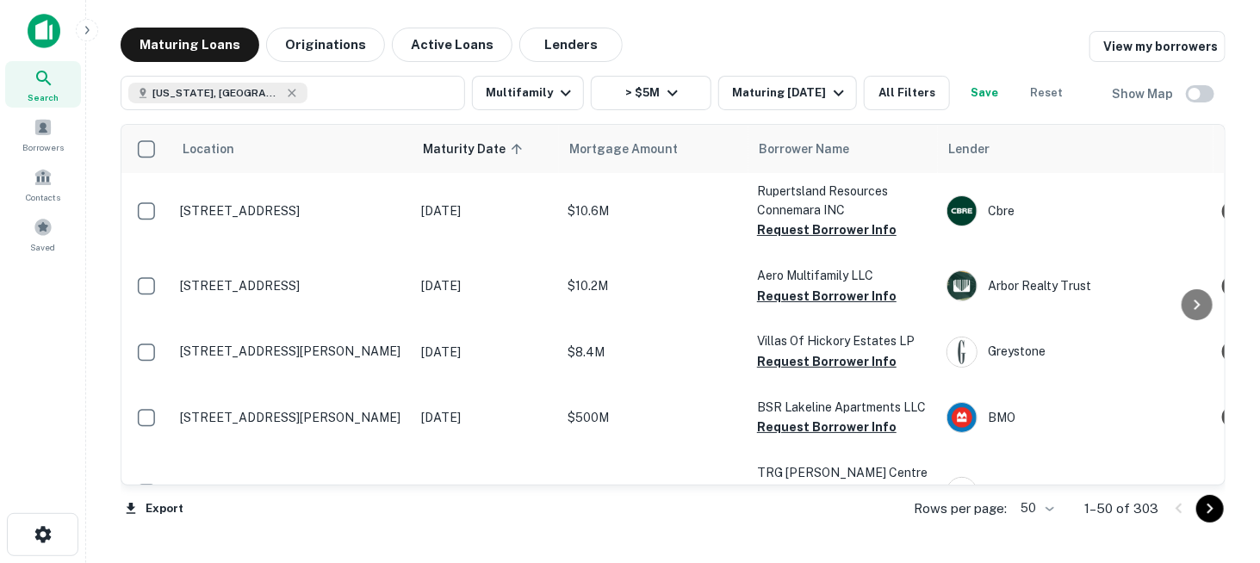
scroll to position [1378, 0]
